Goal: Check status

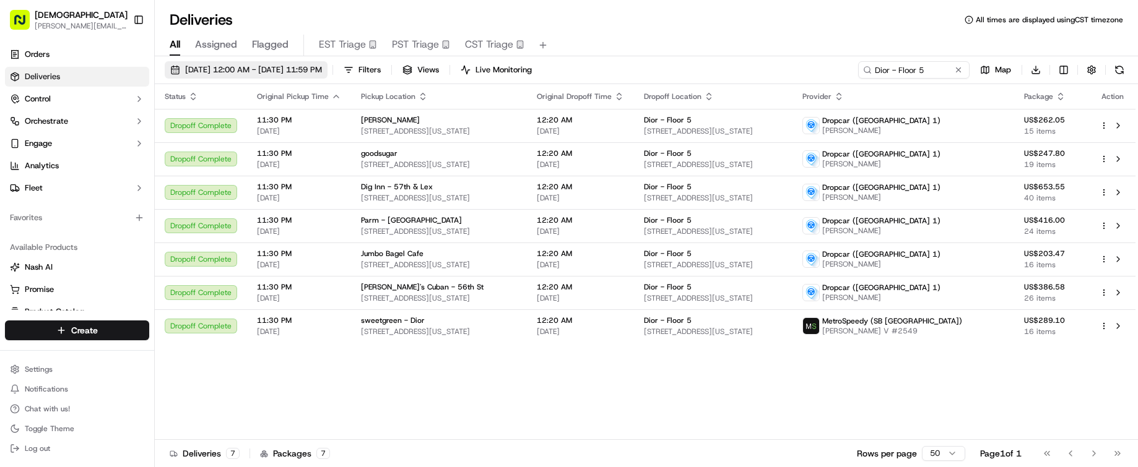
click at [216, 66] on span "09/16/2025 12:00 AM - 09/16/2025 11:59 PM" at bounding box center [253, 69] width 137 height 11
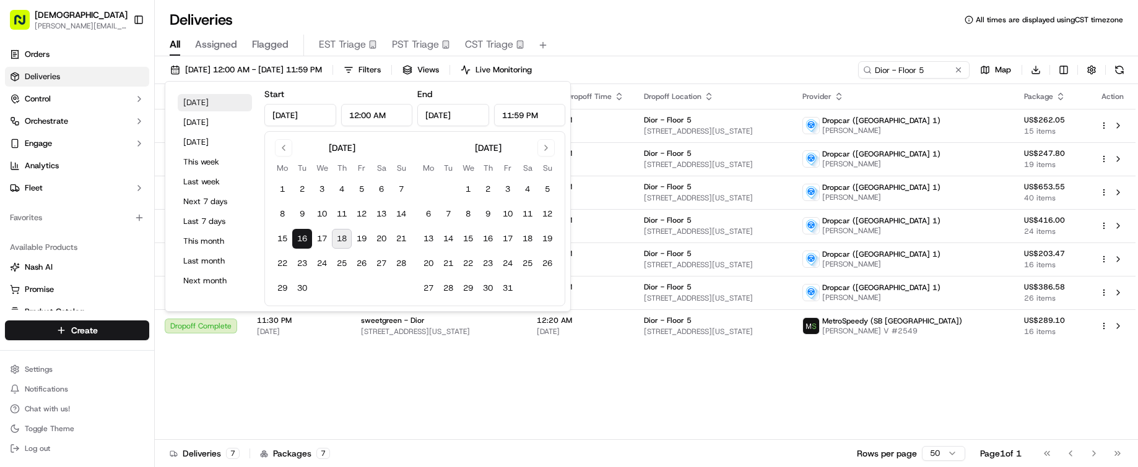
click at [214, 100] on button "Today" at bounding box center [215, 102] width 74 height 17
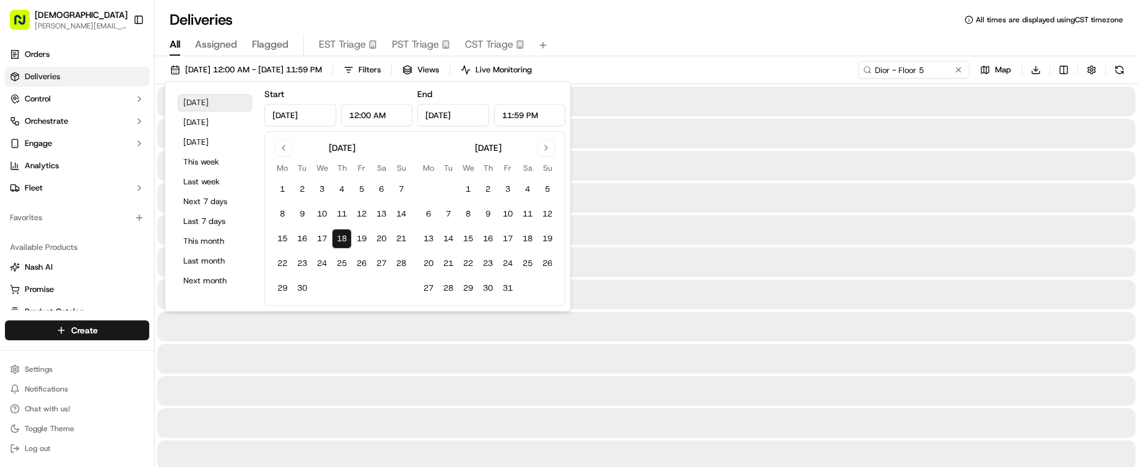
type input "Sep 18, 2025"
click at [214, 100] on button "Today" at bounding box center [215, 102] width 74 height 17
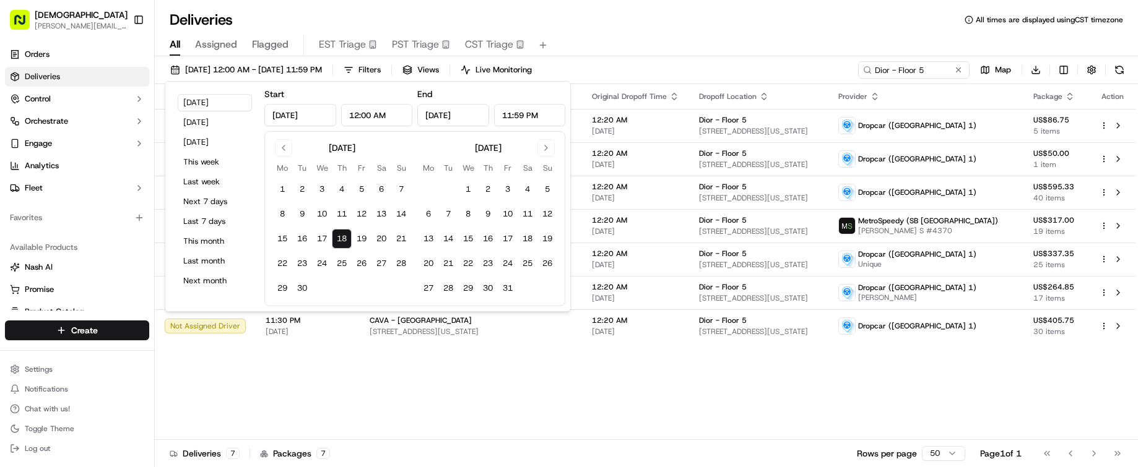
click at [697, 20] on div "Deliveries All times are displayed using CST timezone" at bounding box center [646, 20] width 983 height 20
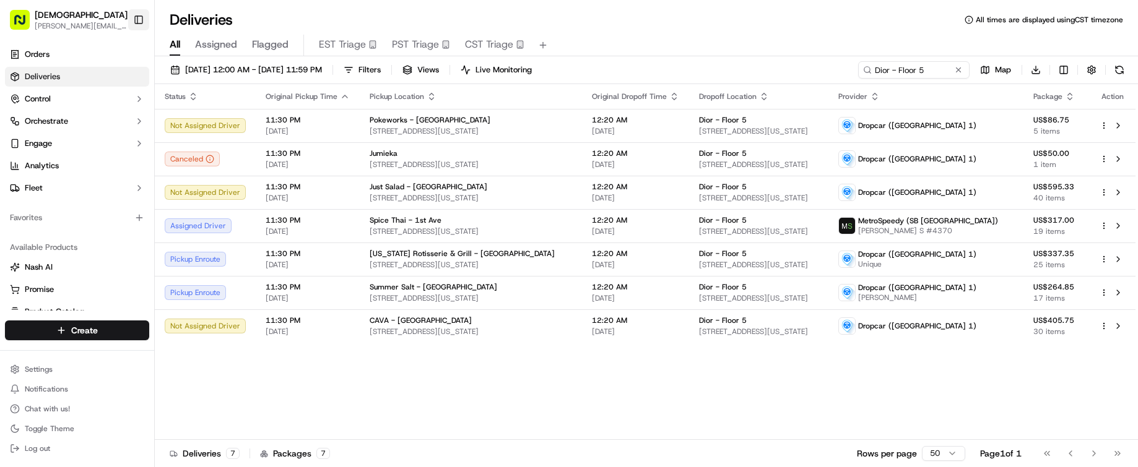
click at [135, 22] on button "Toggle Sidebar" at bounding box center [138, 19] width 21 height 21
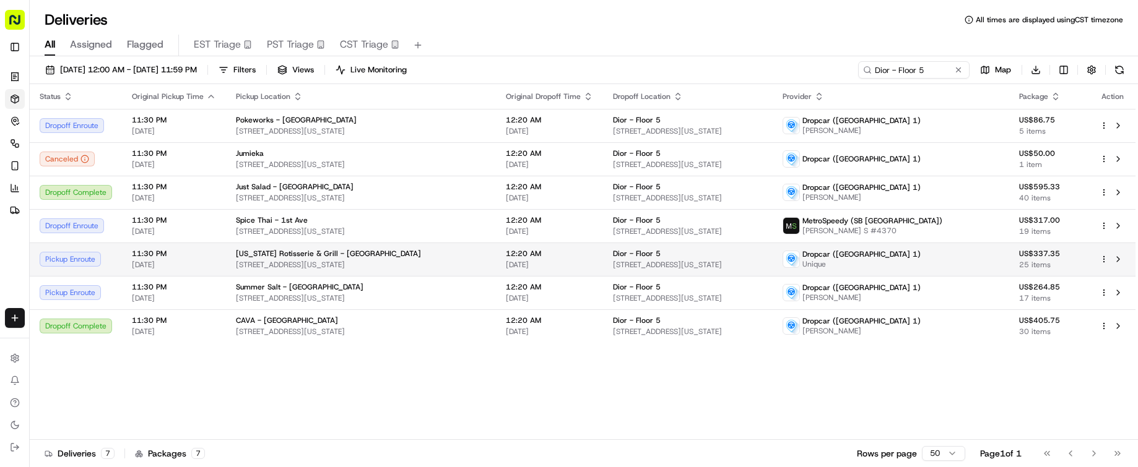
click at [274, 260] on span "1315 1st Ave, New York, NY 10021, USA" at bounding box center [361, 265] width 250 height 10
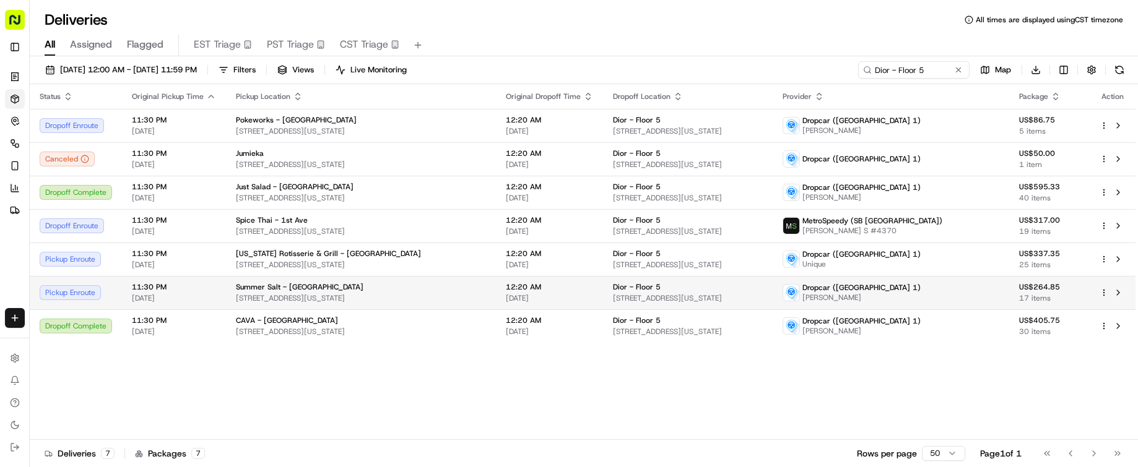
click at [474, 292] on div "Summer Salt - Midtown 275 Madison Ave, New York, NY 10016, USA" at bounding box center [361, 292] width 250 height 21
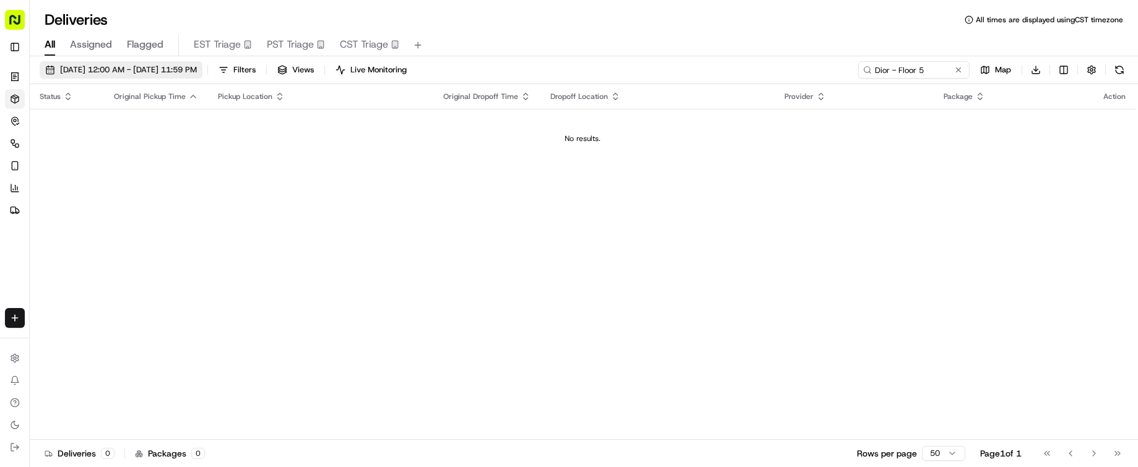
click at [176, 61] on button "09/19/2025 12:00 AM - 09/19/2025 11:59 PM" at bounding box center [121, 69] width 163 height 17
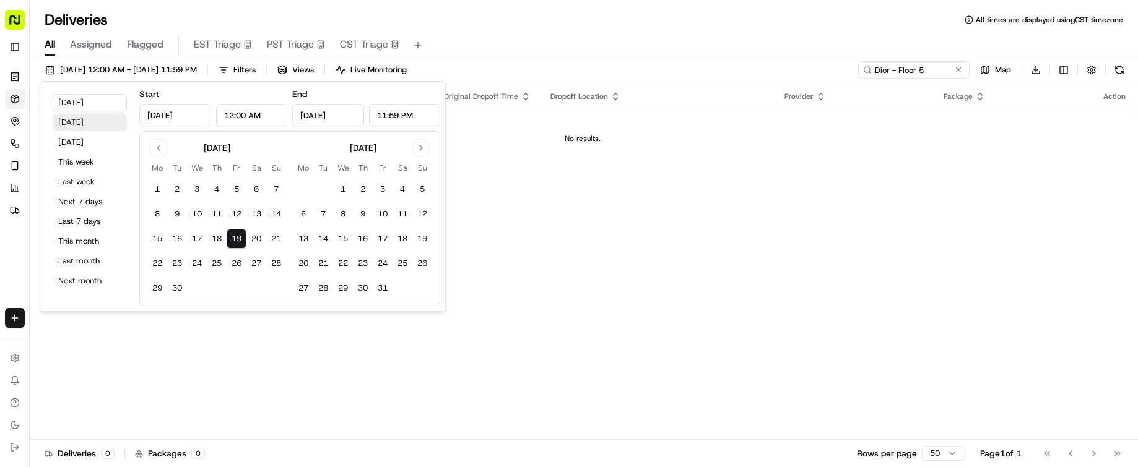
click at [102, 127] on button "Yesterday" at bounding box center [90, 122] width 74 height 17
type input "Sep 18, 2025"
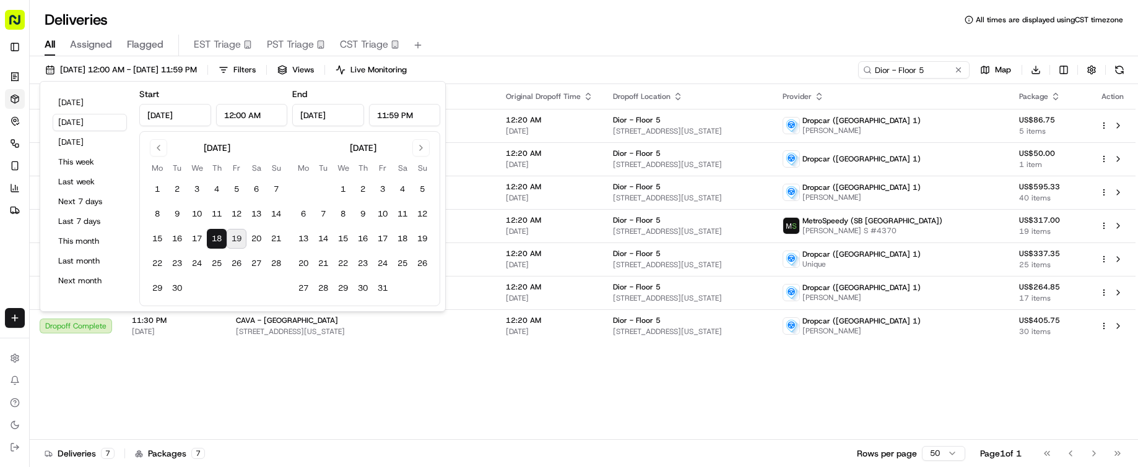
click at [574, 33] on div "All Assigned Flagged EST Triage PST Triage CST Triage" at bounding box center [584, 43] width 1108 height 27
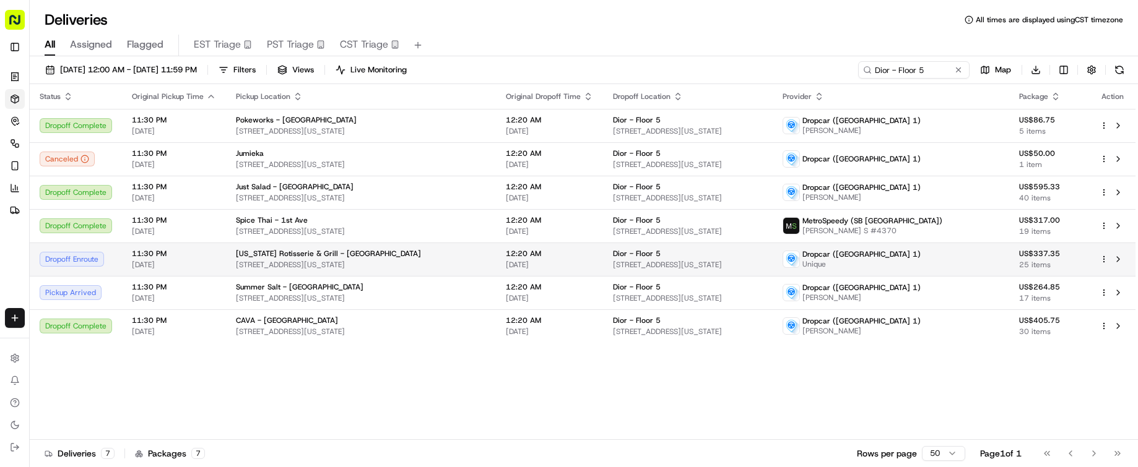
click at [763, 258] on div "Dior - Floor 5" at bounding box center [688, 254] width 150 height 10
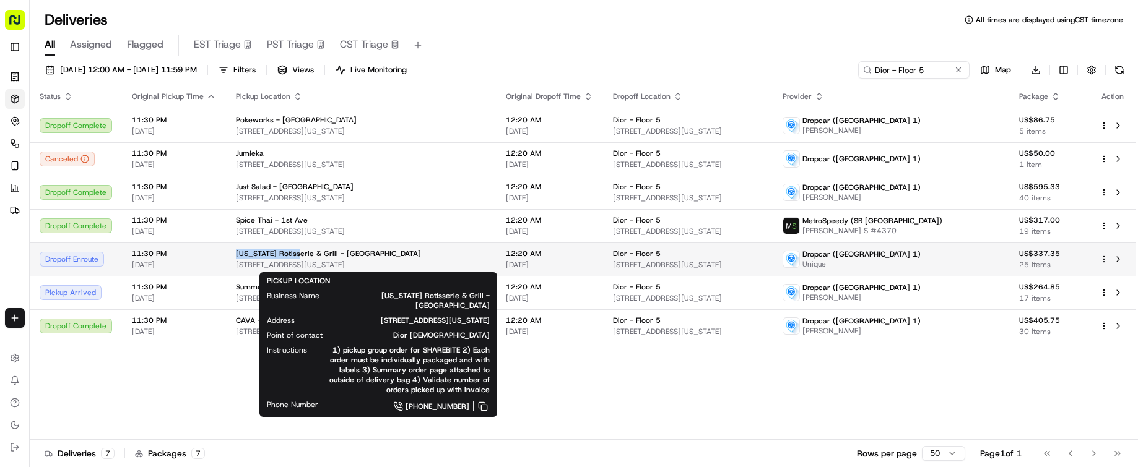
drag, startPoint x: 230, startPoint y: 255, endPoint x: 289, endPoint y: 254, distance: 59.4
click at [289, 254] on td "Texas Rotisserie & Grill - Upper East Side 1315 1st Ave, New York, NY 10021, USA" at bounding box center [361, 259] width 270 height 33
copy span "Texas Rotisserie"
click at [477, 263] on span "1315 1st Ave, New York, NY 10021, USA" at bounding box center [361, 265] width 250 height 10
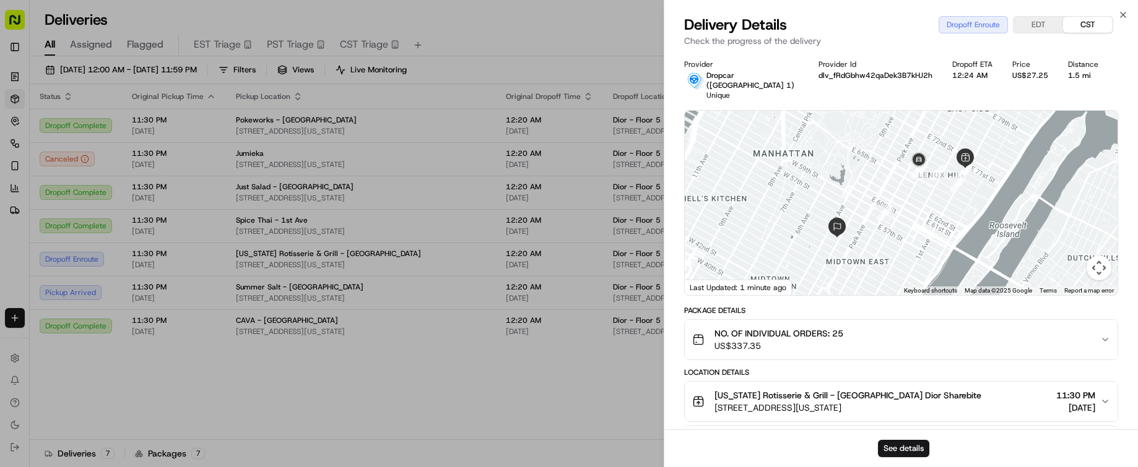
scroll to position [305, 0]
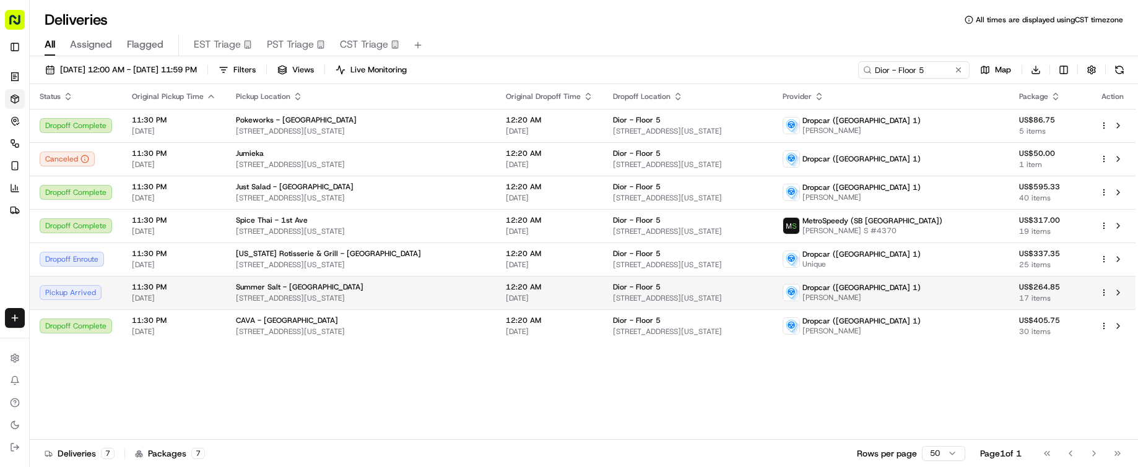
click at [375, 287] on div "Summer Salt - Midtown" at bounding box center [361, 287] width 250 height 10
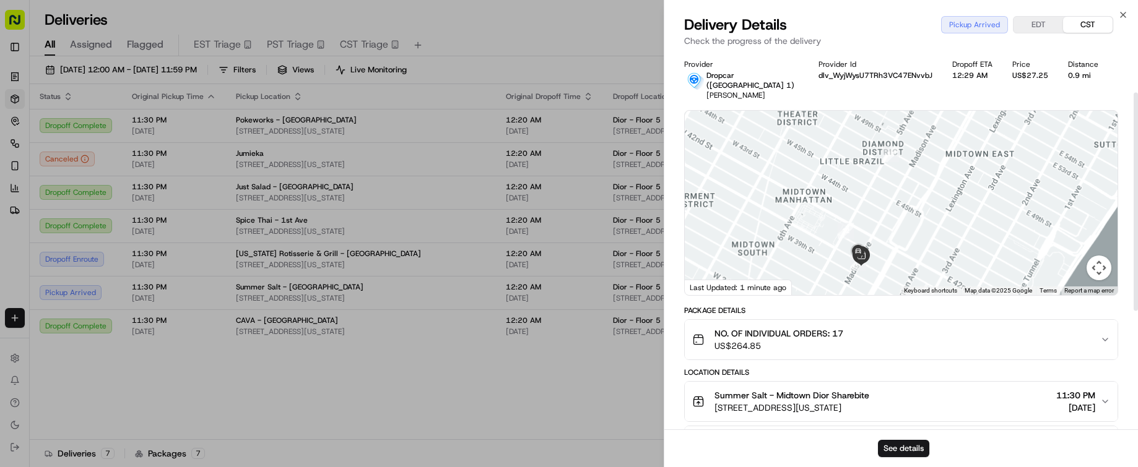
scroll to position [275, 0]
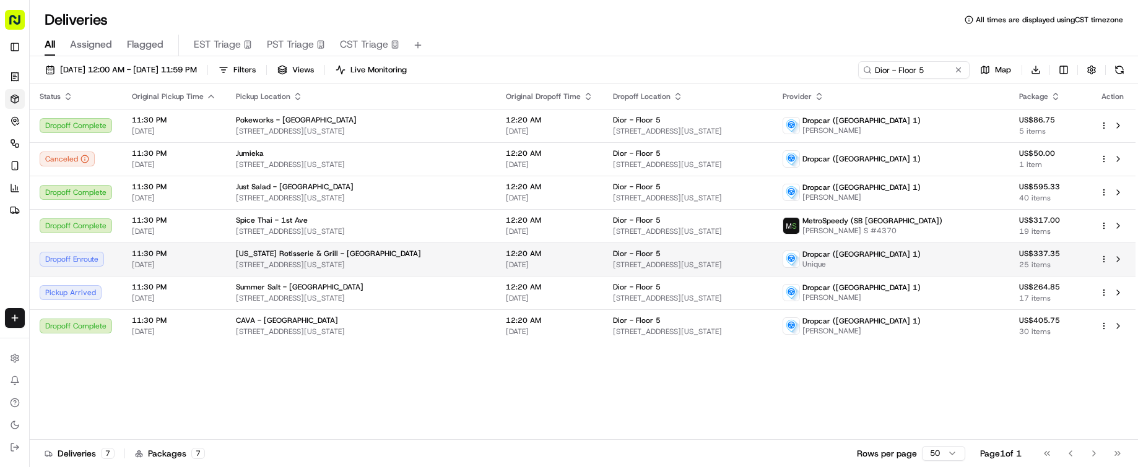
drag, startPoint x: 454, startPoint y: 256, endPoint x: 454, endPoint y: 263, distance: 7.5
click at [454, 263] on div "Texas Rotisserie & Grill - Upper East Side 1315 1st Ave, New York, NY 10021, USA" at bounding box center [361, 259] width 250 height 21
click at [456, 265] on span "1315 1st Ave, New York, NY 10021, USA" at bounding box center [361, 265] width 250 height 10
click at [459, 263] on span "1315 1st Ave, New York, NY 10021, USA" at bounding box center [361, 265] width 250 height 10
click at [412, 266] on span "1315 1st Ave, New York, NY 10021, USA" at bounding box center [361, 265] width 250 height 10
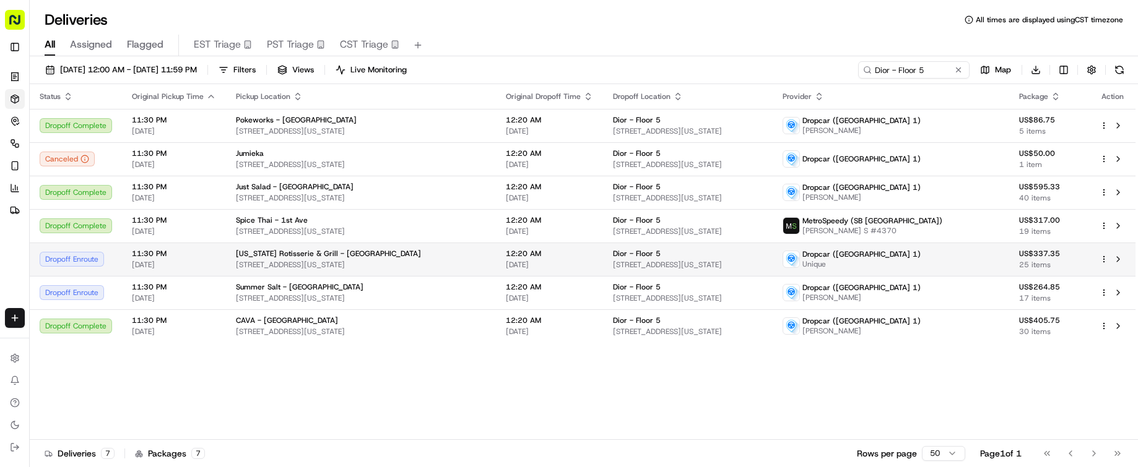
click at [593, 262] on span "[DATE]" at bounding box center [549, 265] width 87 height 10
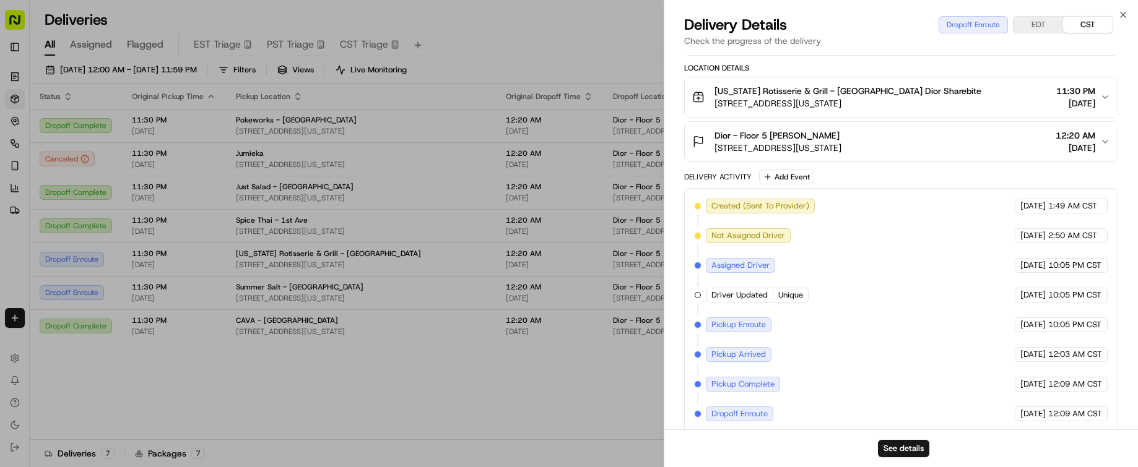
scroll to position [0, 0]
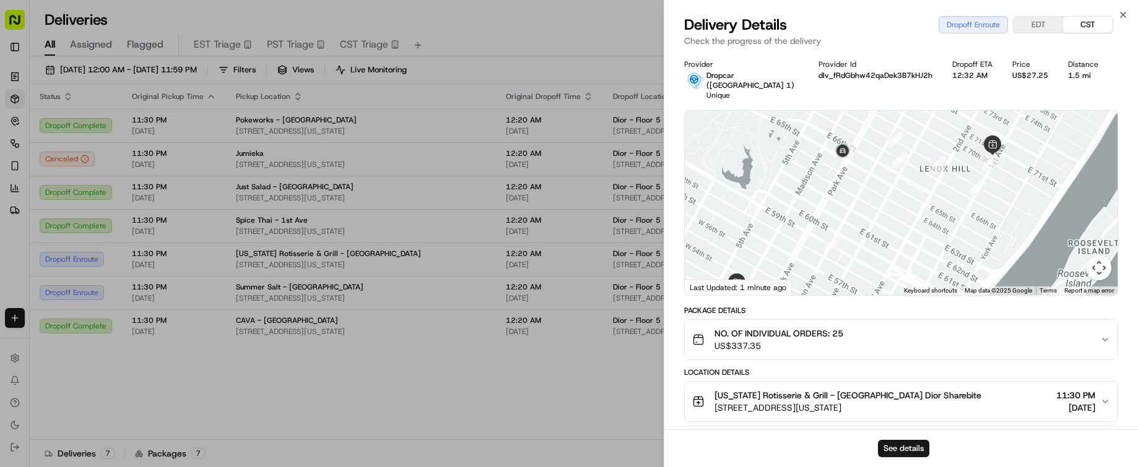
drag, startPoint x: 895, startPoint y: 167, endPoint x: 887, endPoint y: 235, distance: 68.0
click at [887, 235] on div at bounding box center [901, 203] width 433 height 185
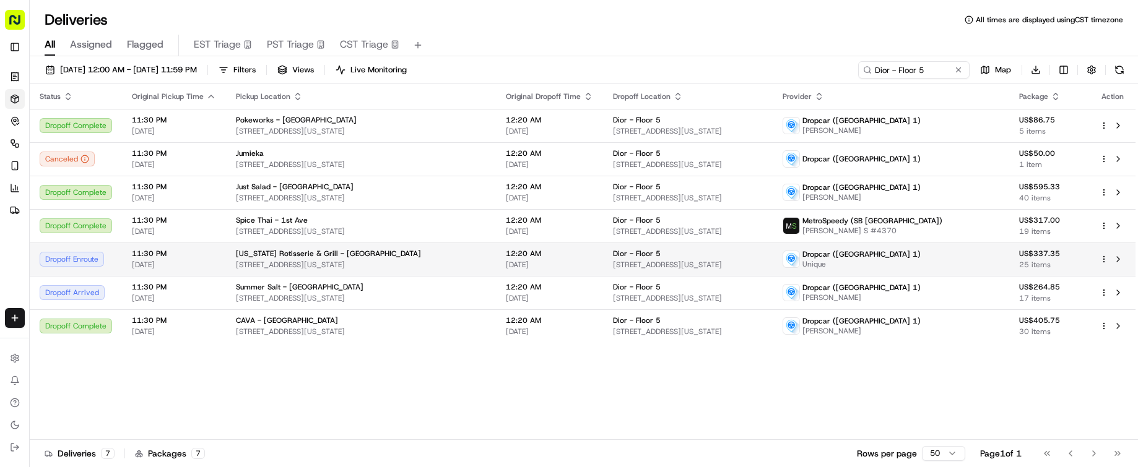
click at [381, 260] on span "1315 1st Ave, New York, NY 10021, USA" at bounding box center [361, 265] width 250 height 10
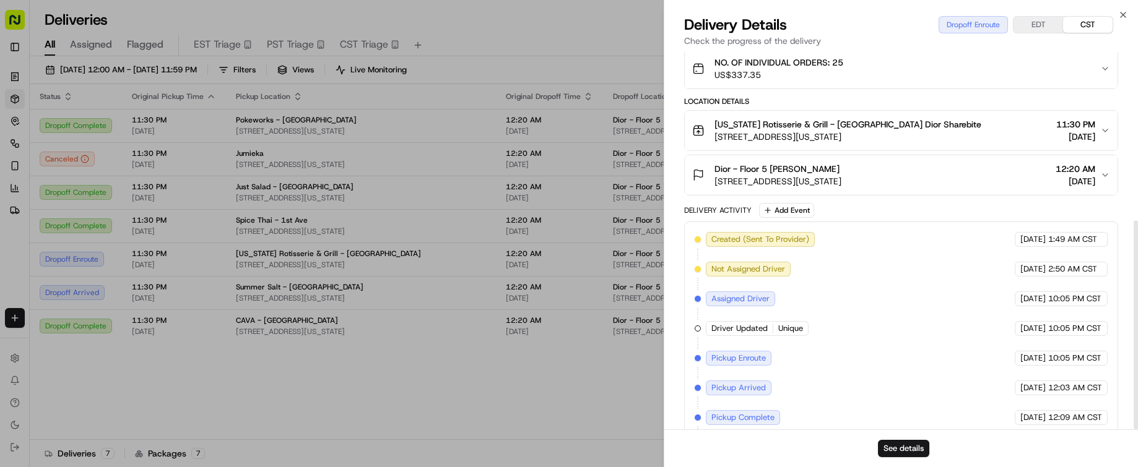
scroll to position [305, 0]
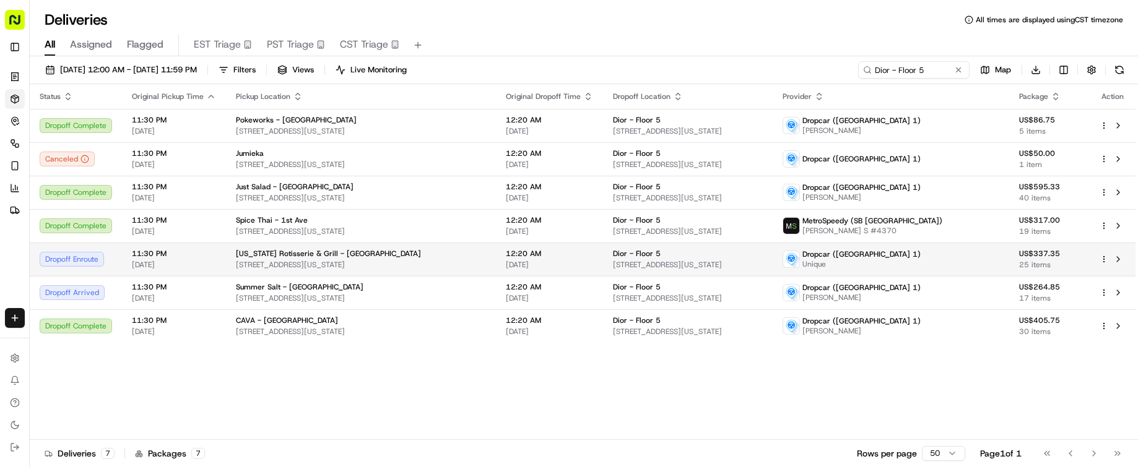
click at [472, 250] on div "Texas Rotisserie & Grill - Upper East Side" at bounding box center [361, 254] width 250 height 10
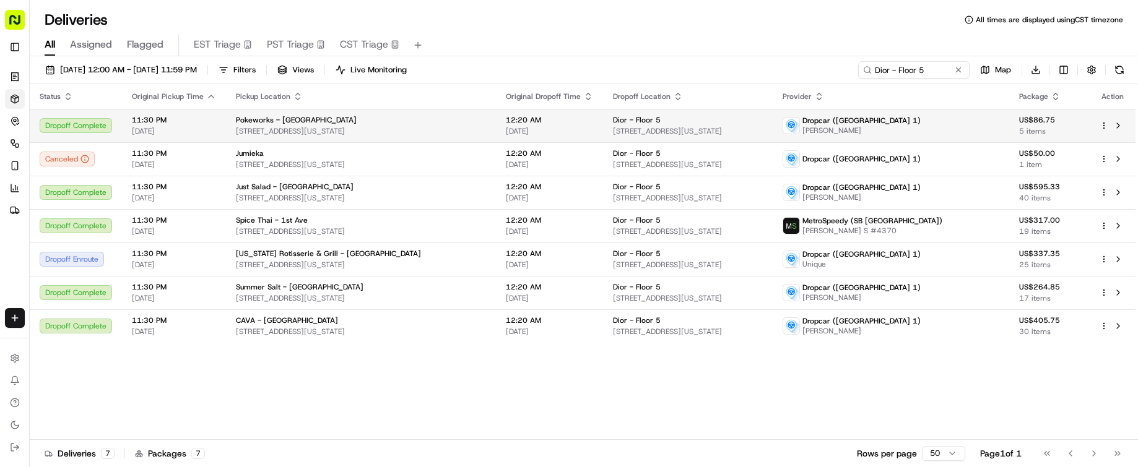
click at [364, 128] on span "117 East 41st Street, New York, NY 10168, USA" at bounding box center [361, 131] width 250 height 10
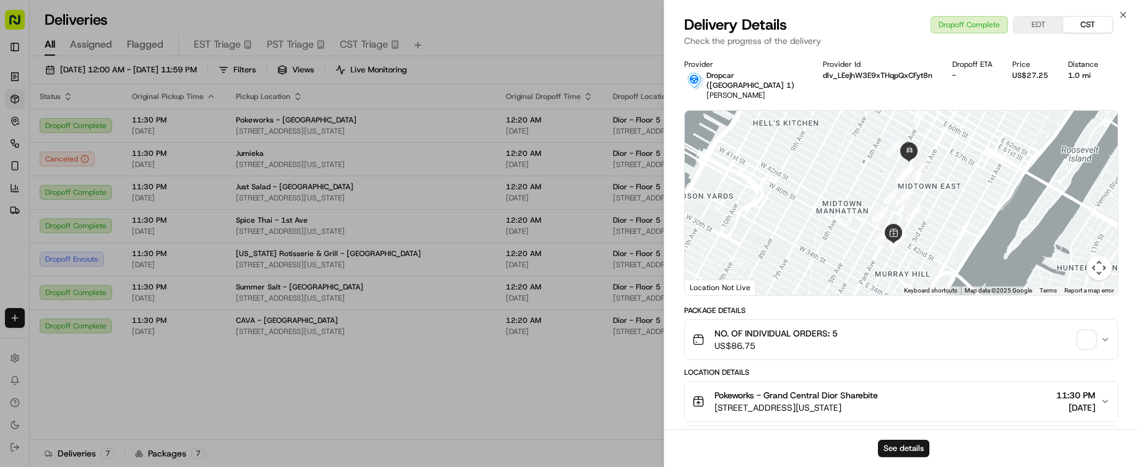
click at [1087, 331] on span "button" at bounding box center [1086, 339] width 17 height 17
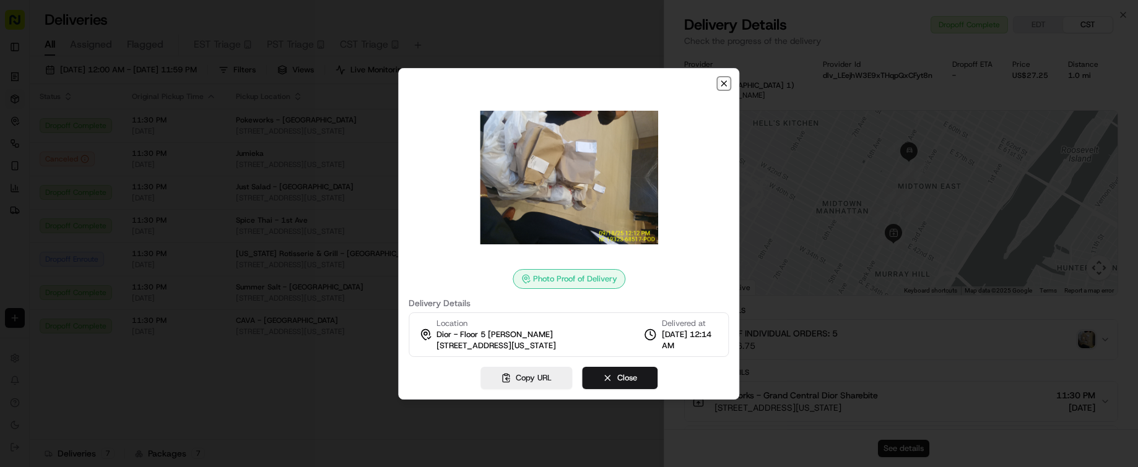
click at [725, 80] on icon "button" at bounding box center [724, 84] width 10 height 10
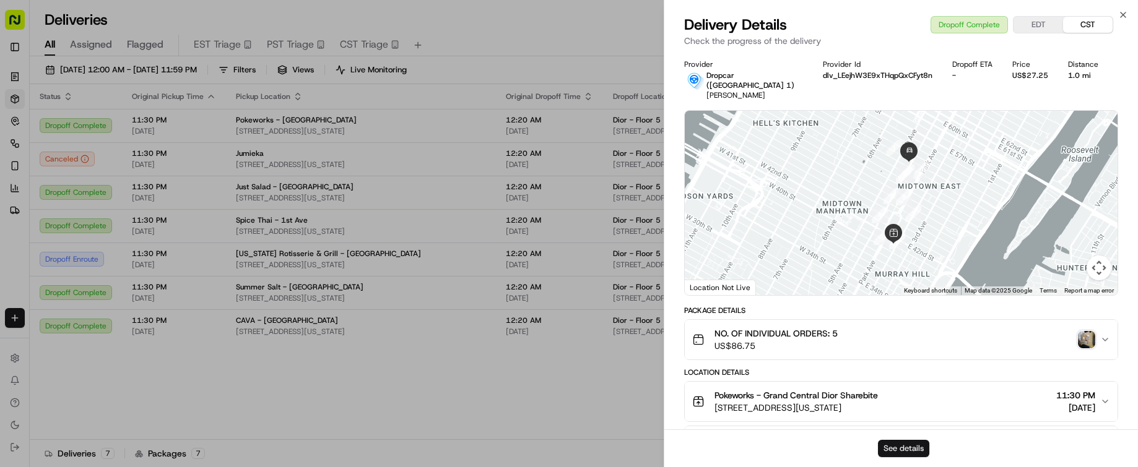
click at [903, 445] on button "See details" at bounding box center [903, 448] width 51 height 17
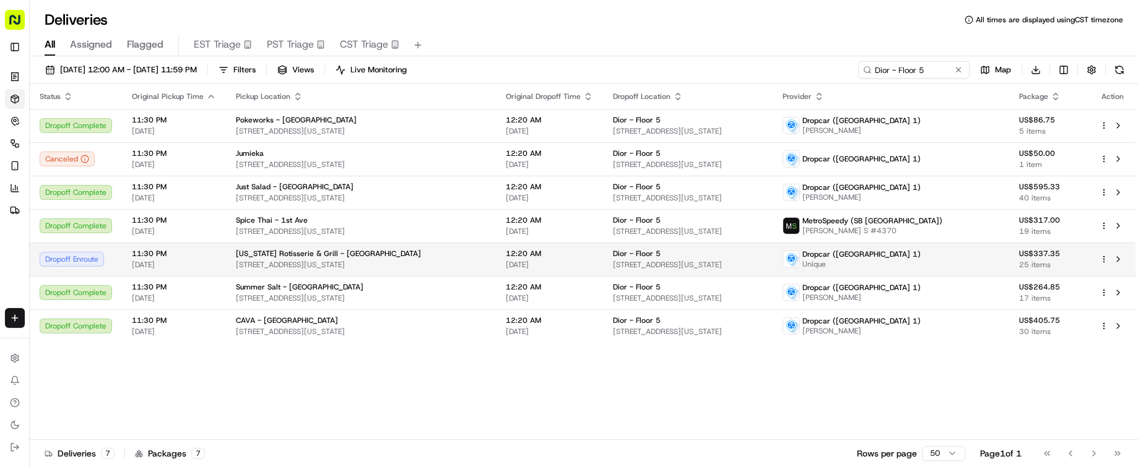
click at [491, 271] on td "Texas Rotisserie & Grill - Upper East Side 1315 1st Ave, New York, NY 10021, USA" at bounding box center [361, 259] width 270 height 33
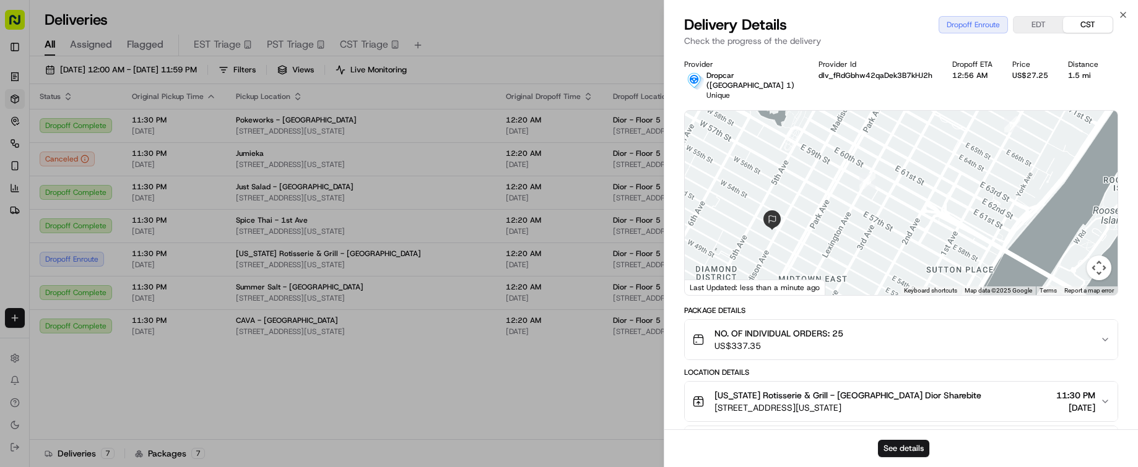
drag, startPoint x: 788, startPoint y: 228, endPoint x: 846, endPoint y: 169, distance: 83.2
click at [846, 169] on div at bounding box center [901, 203] width 433 height 185
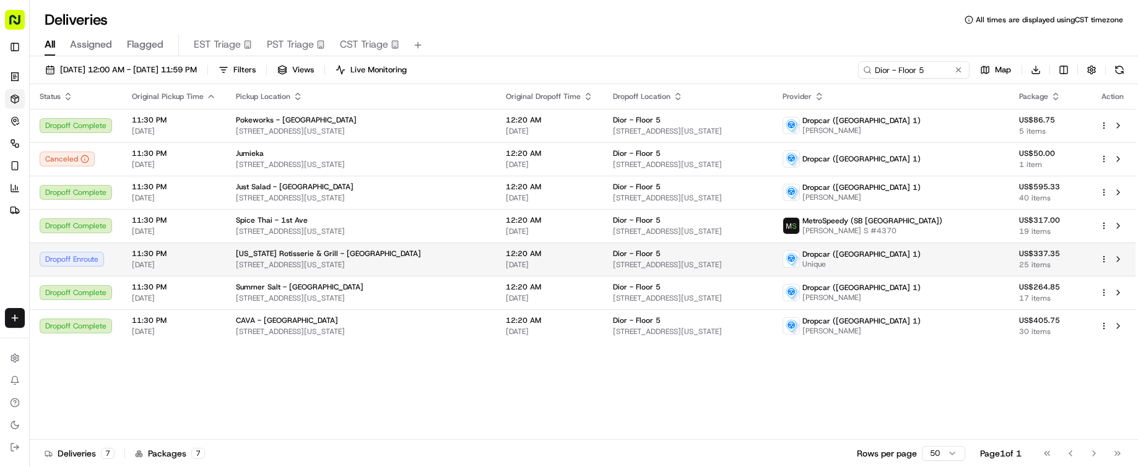
click at [486, 256] on div "Texas Rotisserie & Grill - Upper East Side" at bounding box center [361, 254] width 250 height 10
click at [474, 265] on span "1315 1st Ave, New York, NY 10021, USA" at bounding box center [361, 265] width 250 height 10
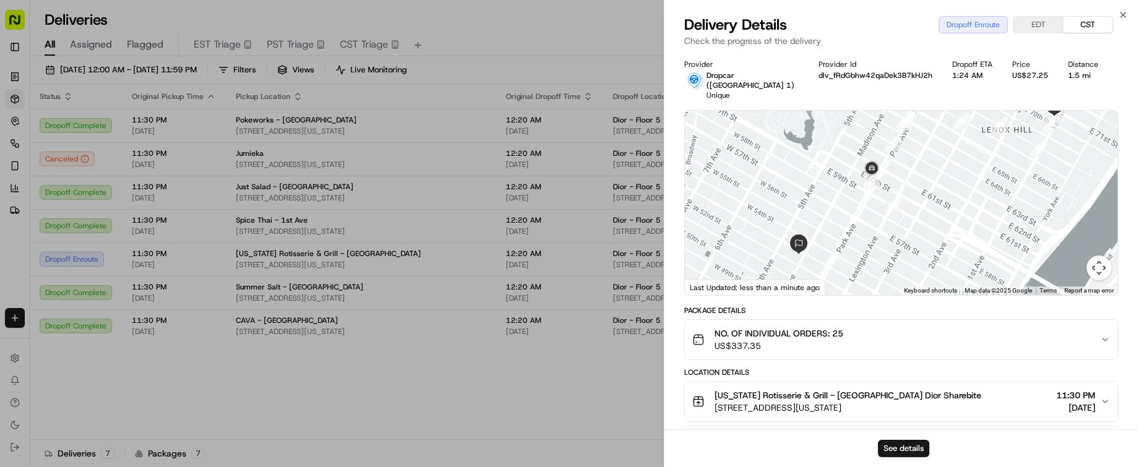
drag, startPoint x: 848, startPoint y: 233, endPoint x: 854, endPoint y: 207, distance: 26.7
click at [854, 207] on div at bounding box center [901, 203] width 433 height 185
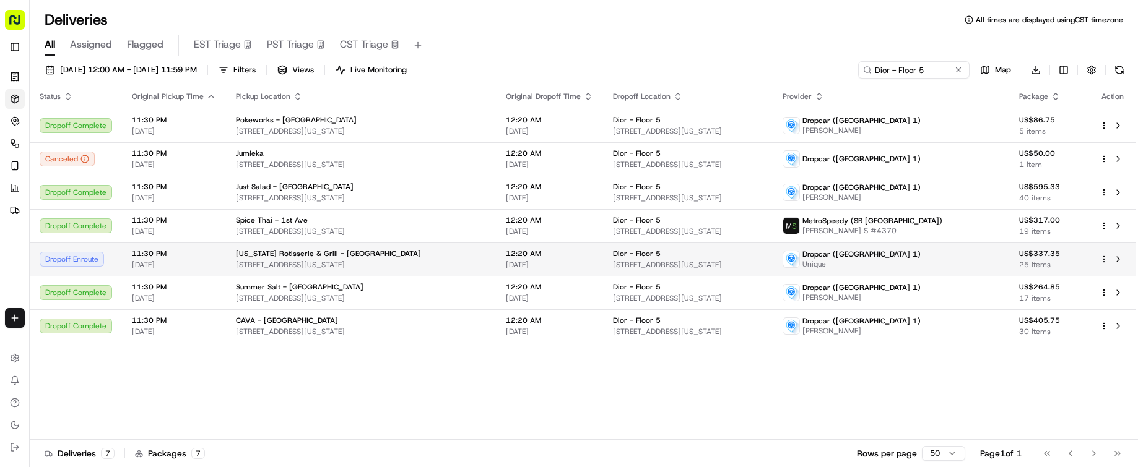
click at [456, 270] on td "Texas Rotisserie & Grill - Upper East Side 1315 1st Ave, New York, NY 10021, USA" at bounding box center [361, 259] width 270 height 33
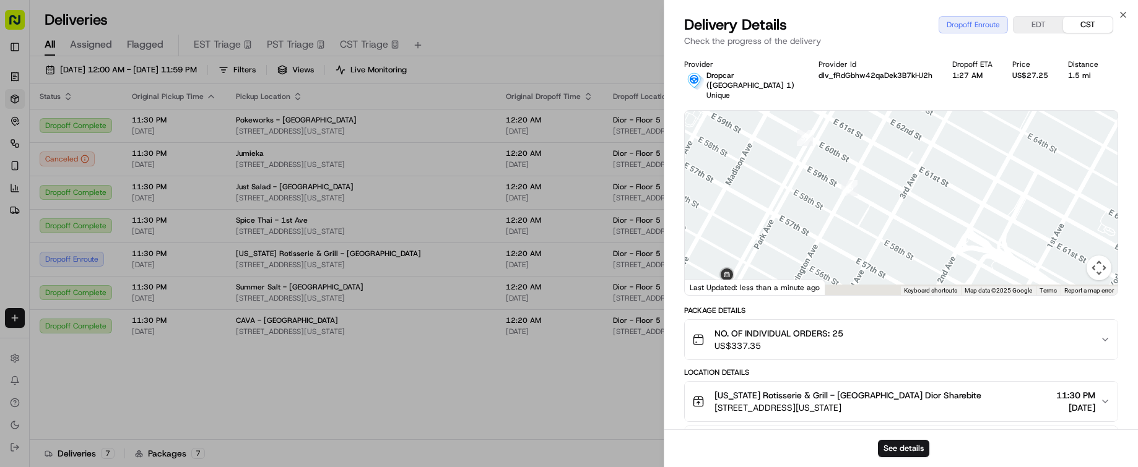
drag, startPoint x: 777, startPoint y: 208, endPoint x: 972, endPoint y: 63, distance: 243.0
click at [984, 47] on div "Delivery Details Dropoff Enroute EDT CST Check the progress of the delivery Pro…" at bounding box center [901, 241] width 474 height 453
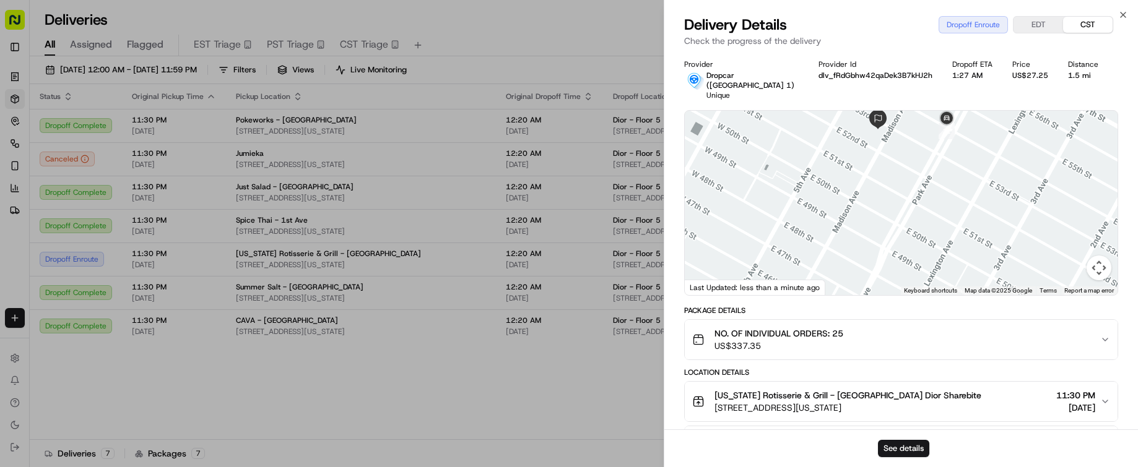
drag, startPoint x: 848, startPoint y: 216, endPoint x: 812, endPoint y: 259, distance: 55.9
click at [812, 259] on div at bounding box center [901, 203] width 433 height 185
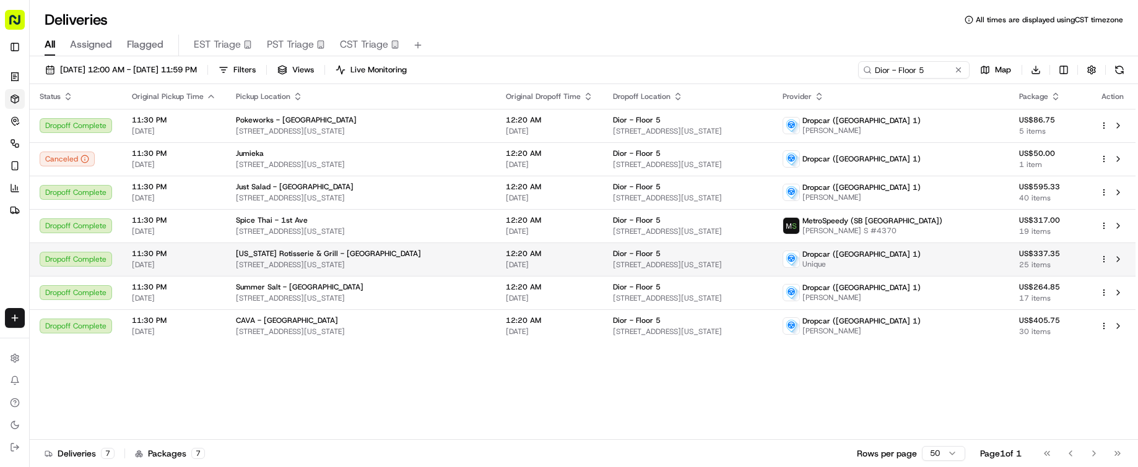
click at [402, 256] on div "Texas Rotisserie & Grill - Upper East Side" at bounding box center [361, 254] width 250 height 10
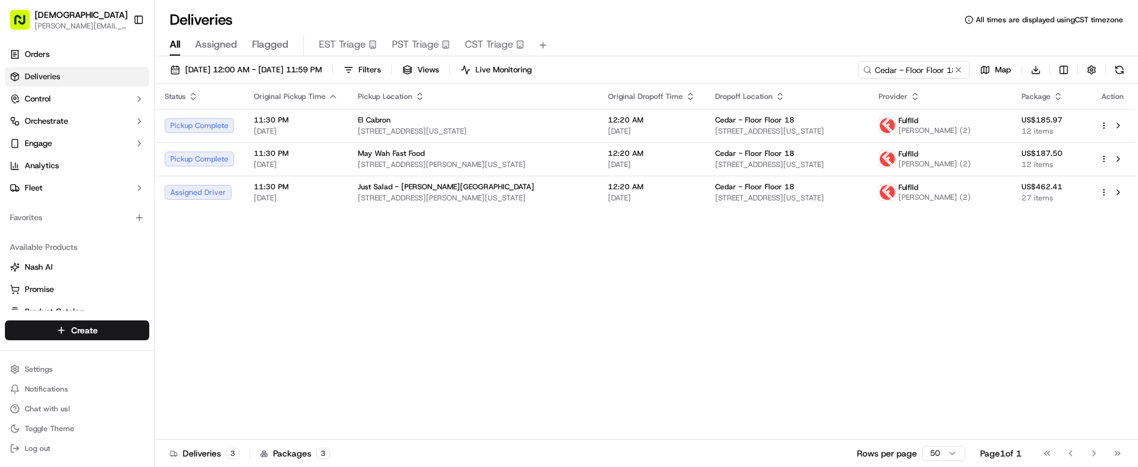
drag, startPoint x: 525, startPoint y: 367, endPoint x: 529, endPoint y: 265, distance: 101.6
click at [525, 366] on div "Status Original Pickup Time Pickup Location Original Dropoff Time Dropoff Locat…" at bounding box center [645, 262] width 981 height 356
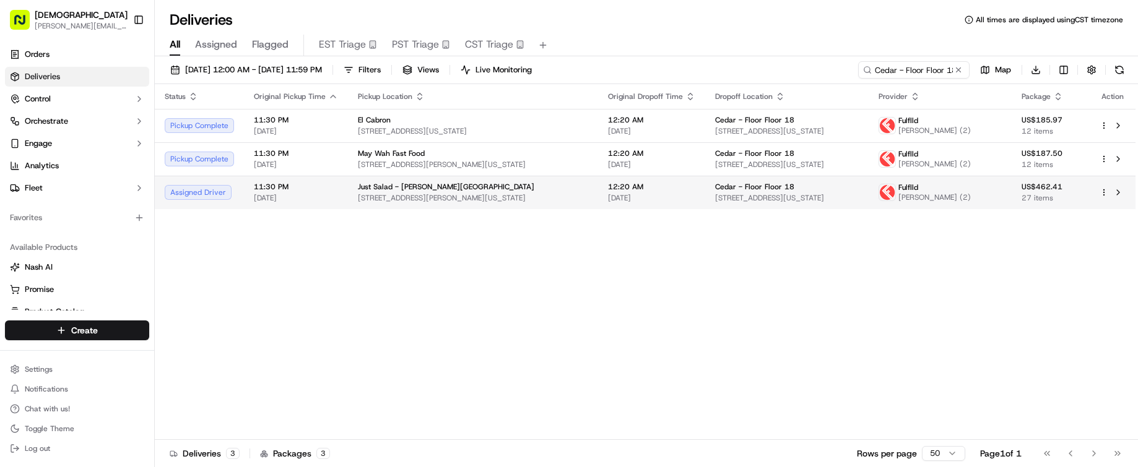
click at [513, 186] on div "Just Salad - Hudson Square" at bounding box center [473, 187] width 230 height 10
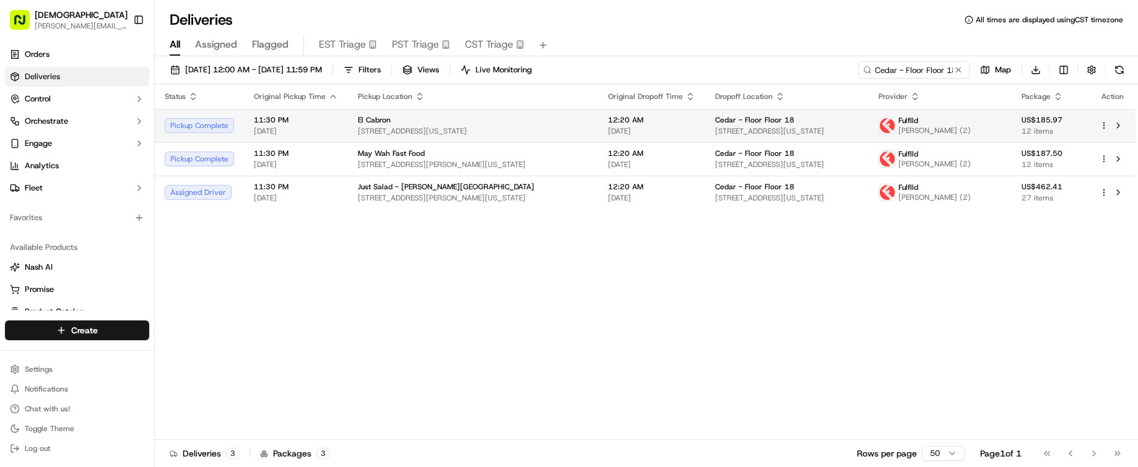
click at [611, 120] on span "12:20 AM" at bounding box center [651, 120] width 87 height 10
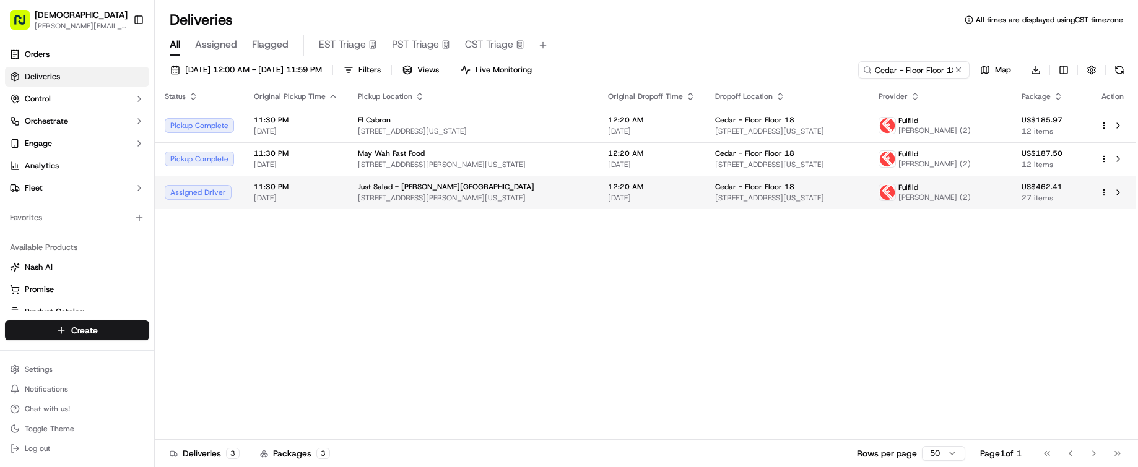
click at [637, 198] on span "[DATE]" at bounding box center [651, 198] width 87 height 10
click at [399, 180] on td "Just Salad - Hudson Square 325 Hudson St, New York, NY 10013, USA" at bounding box center [470, 192] width 251 height 33
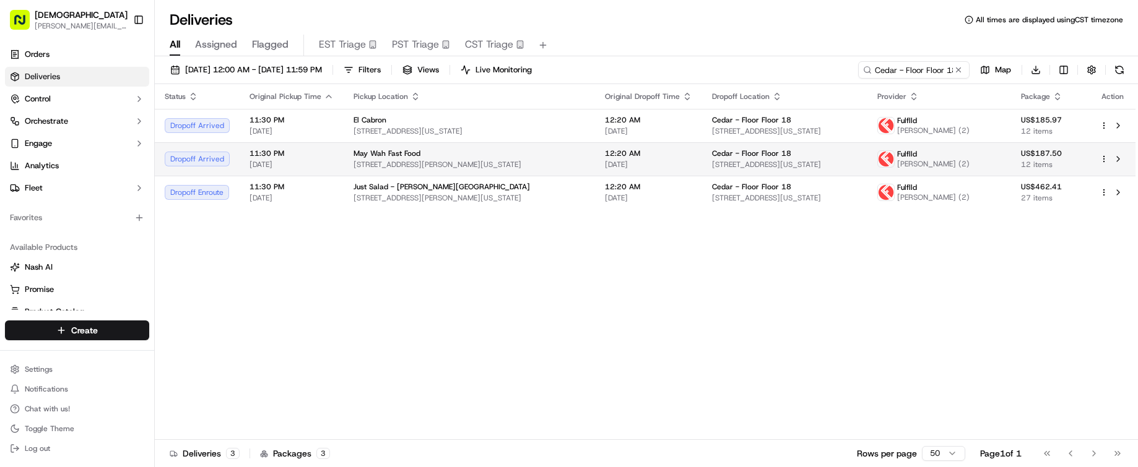
click at [393, 160] on span "190 Hester St, New York, NY 10013, USA" at bounding box center [470, 165] width 232 height 10
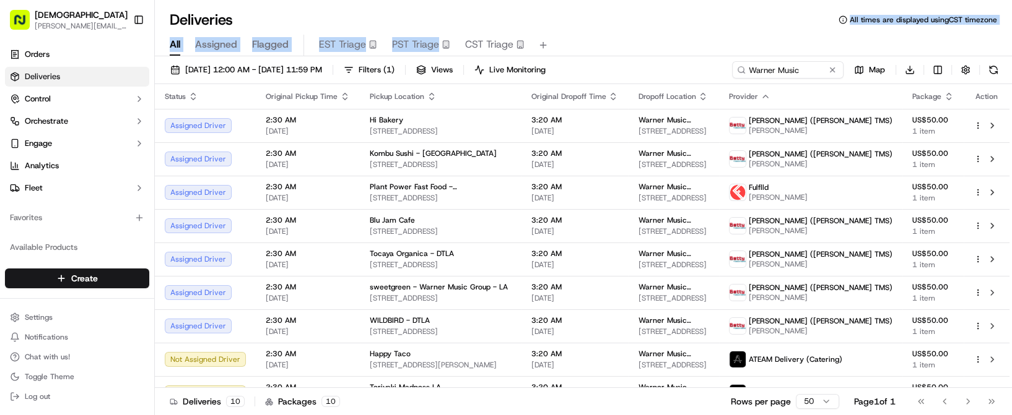
click at [331, 9] on div "Deliveries All times are displayed using CST timezone All Assigned Flagged EST …" at bounding box center [583, 207] width 857 height 415
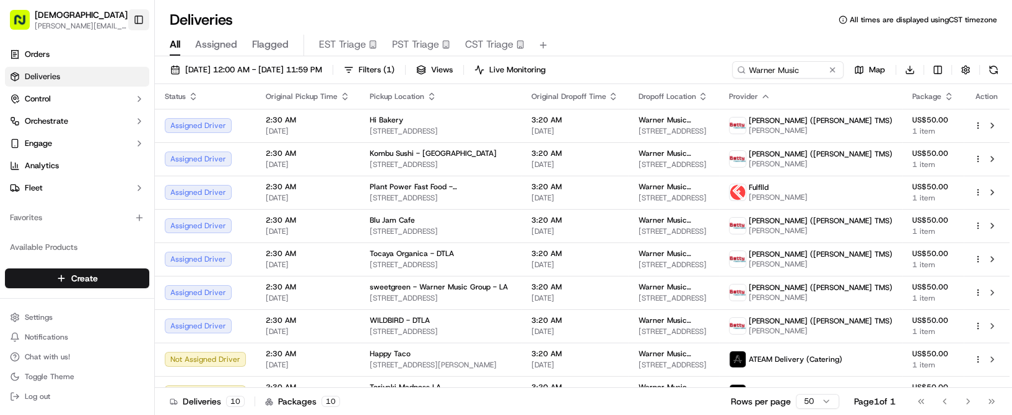
click at [137, 24] on button "Toggle Sidebar" at bounding box center [138, 19] width 21 height 21
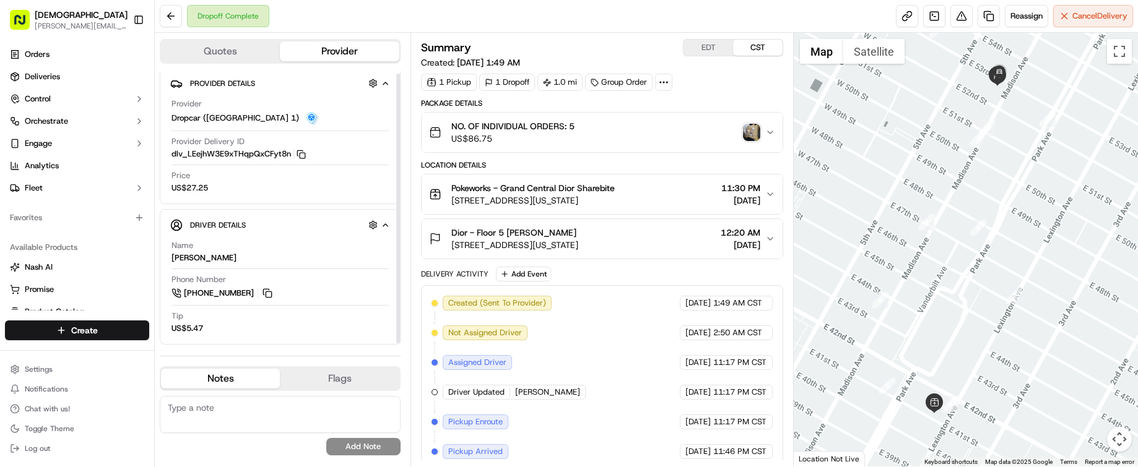
scroll to position [5, 0]
